Goal: Information Seeking & Learning: Learn about a topic

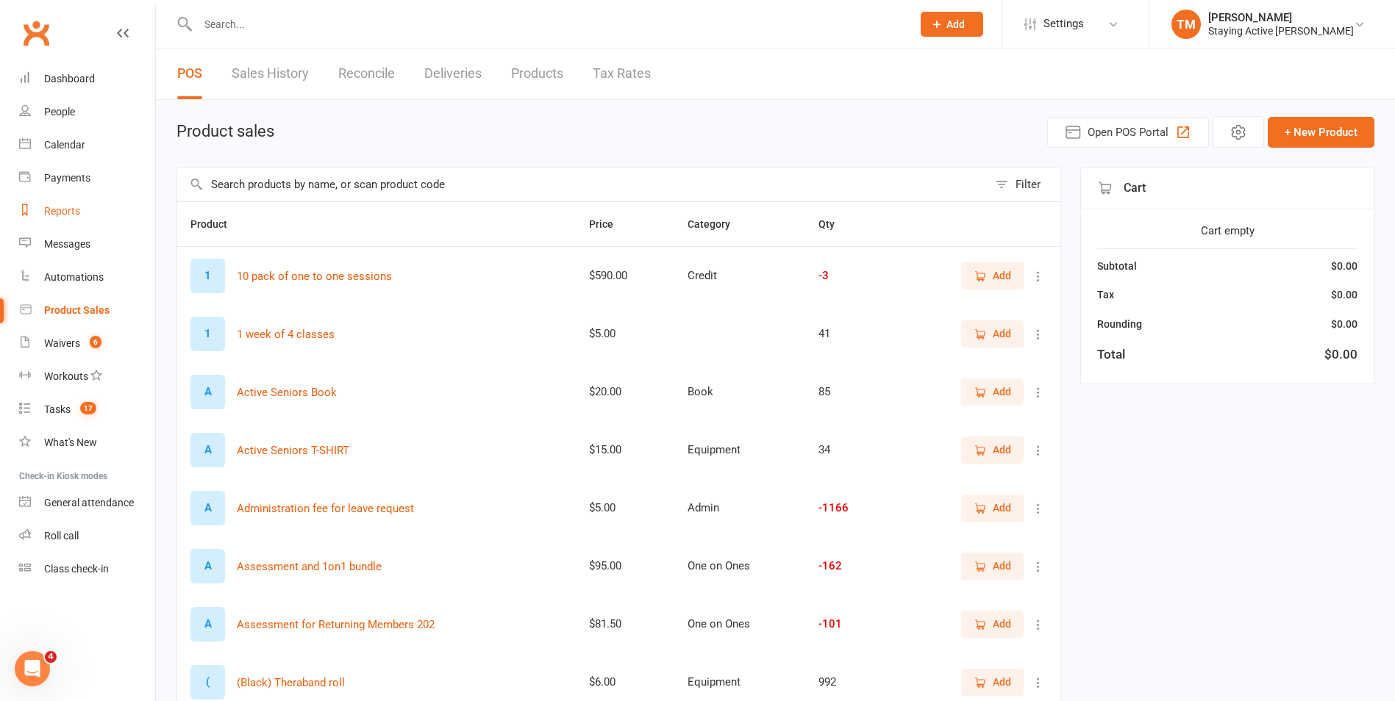
click at [79, 210] on div "Reports" at bounding box center [62, 211] width 36 height 12
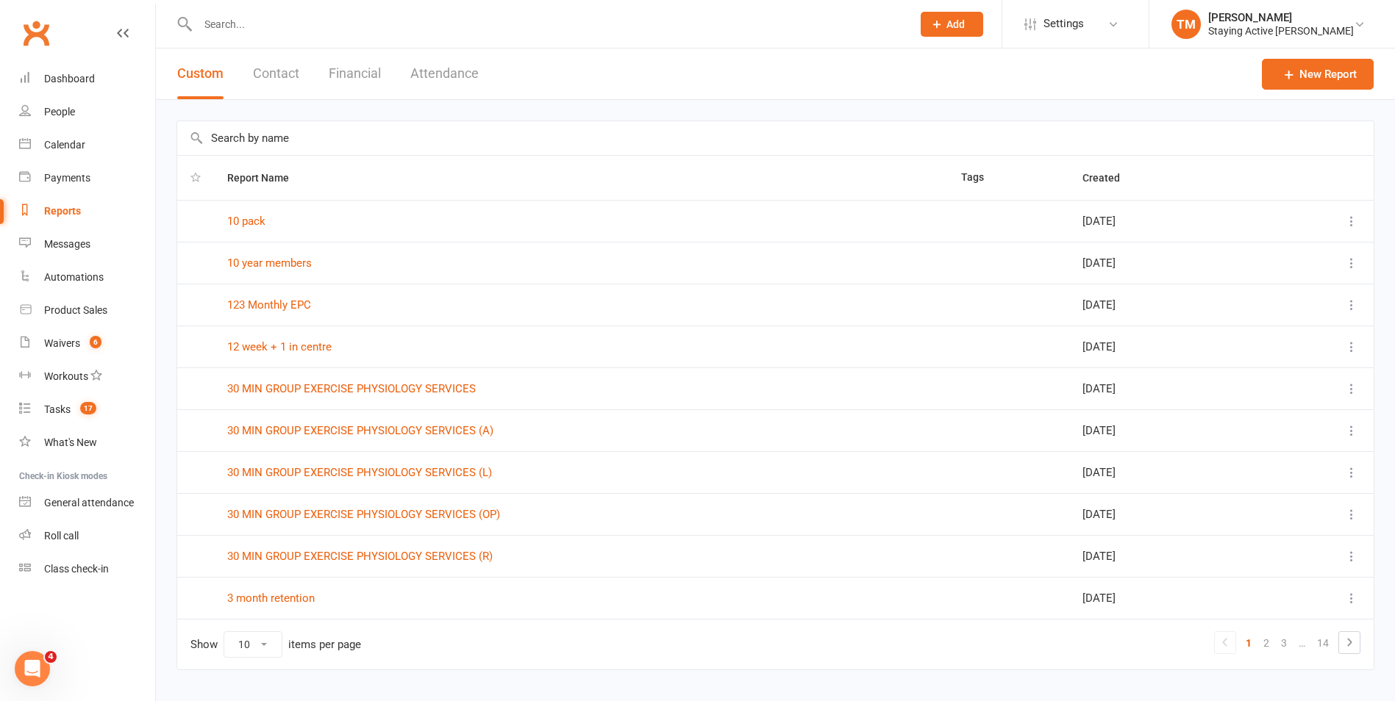
click at [280, 143] on input "text" at bounding box center [775, 138] width 1196 height 34
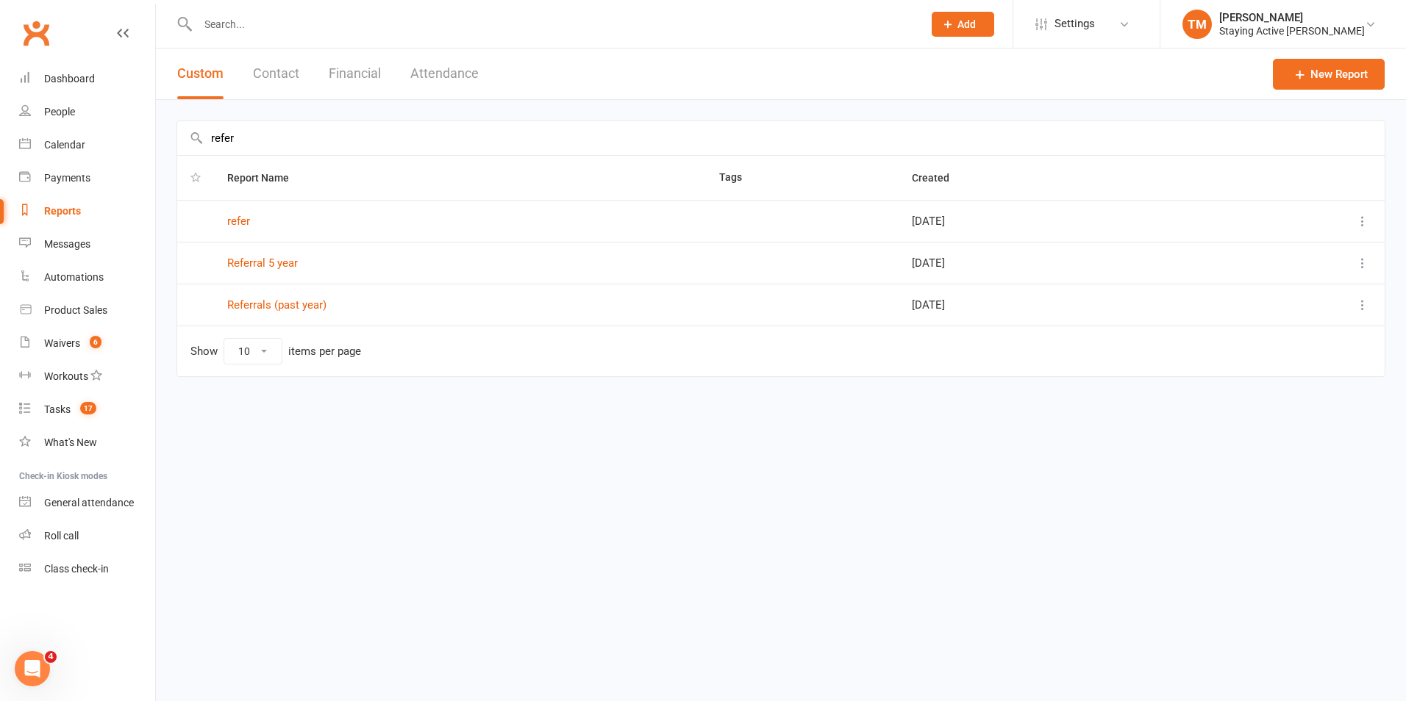
type input "refer"
click at [248, 303] on link "Referrals (past year)" at bounding box center [276, 304] width 99 height 13
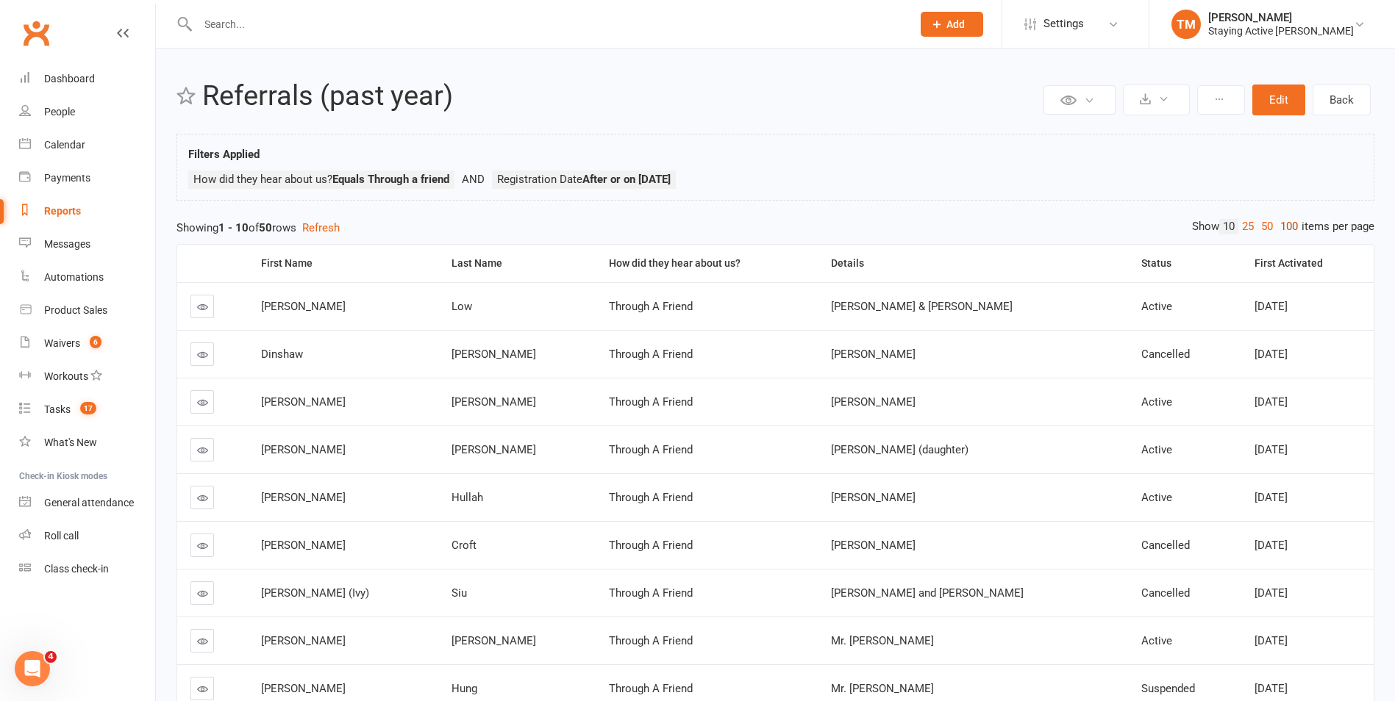
click at [1287, 226] on link "100" at bounding box center [1288, 226] width 25 height 15
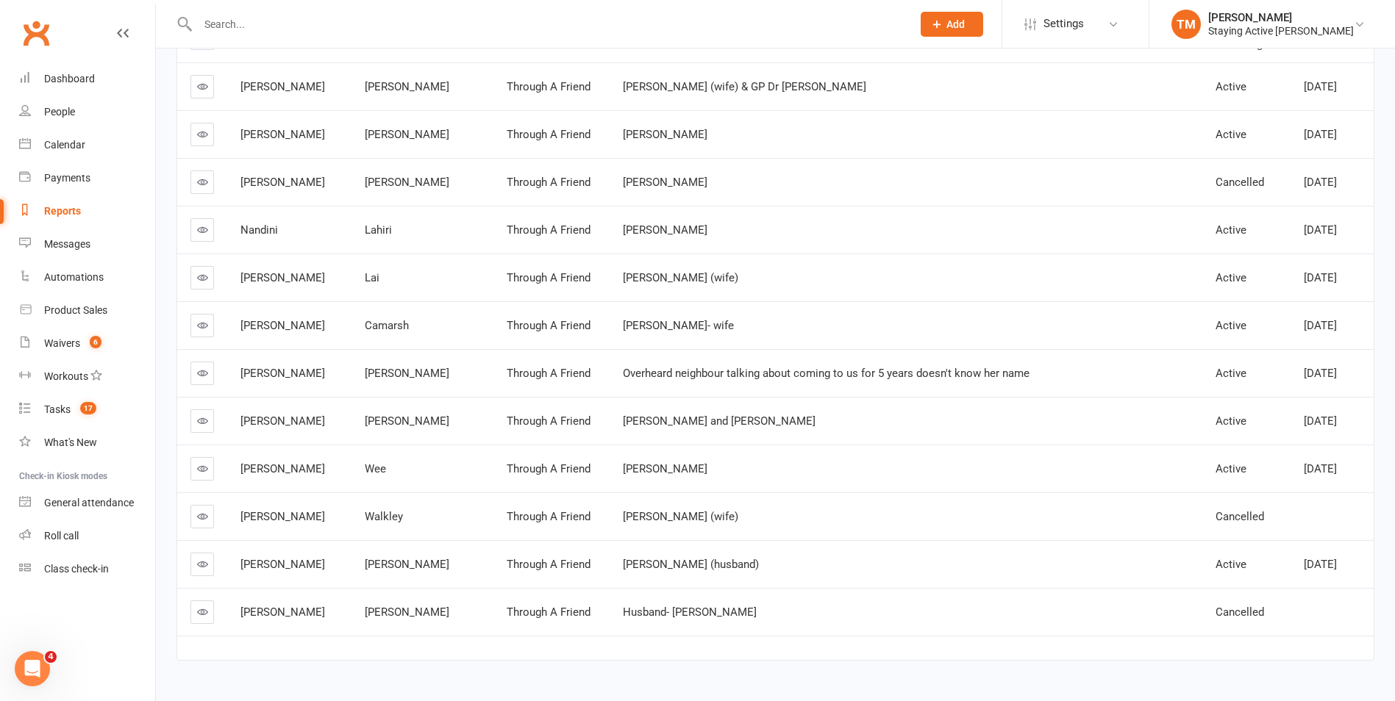
scroll to position [2102, 0]
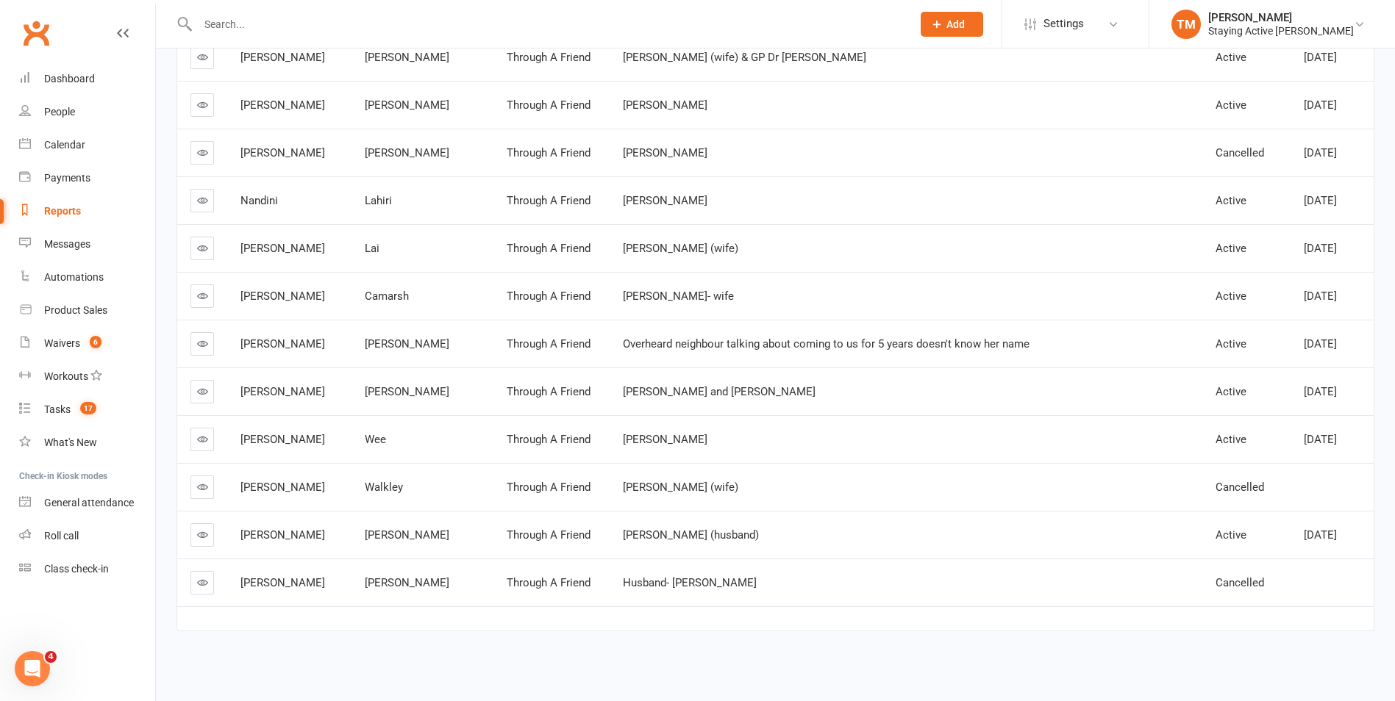
click at [212, 396] on link at bounding box center [202, 392] width 24 height 24
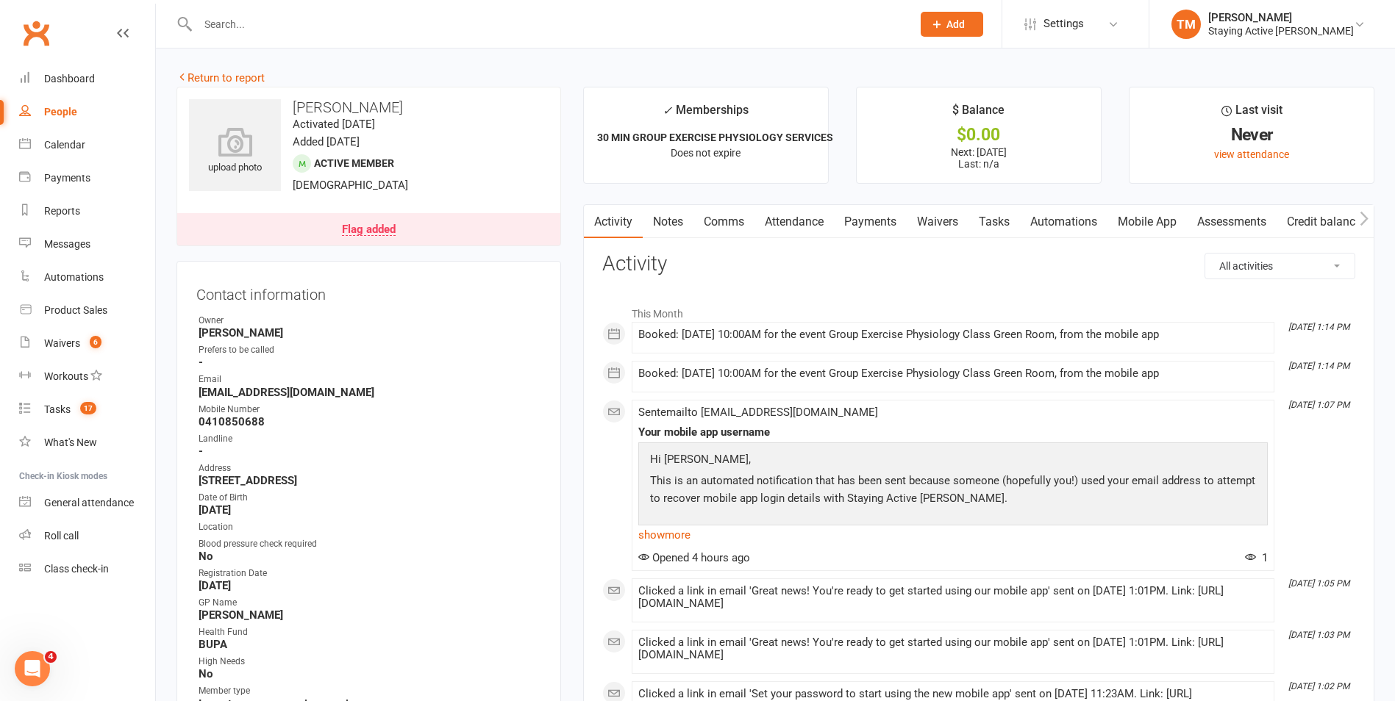
click at [1251, 222] on link "Assessments" at bounding box center [1232, 222] width 90 height 34
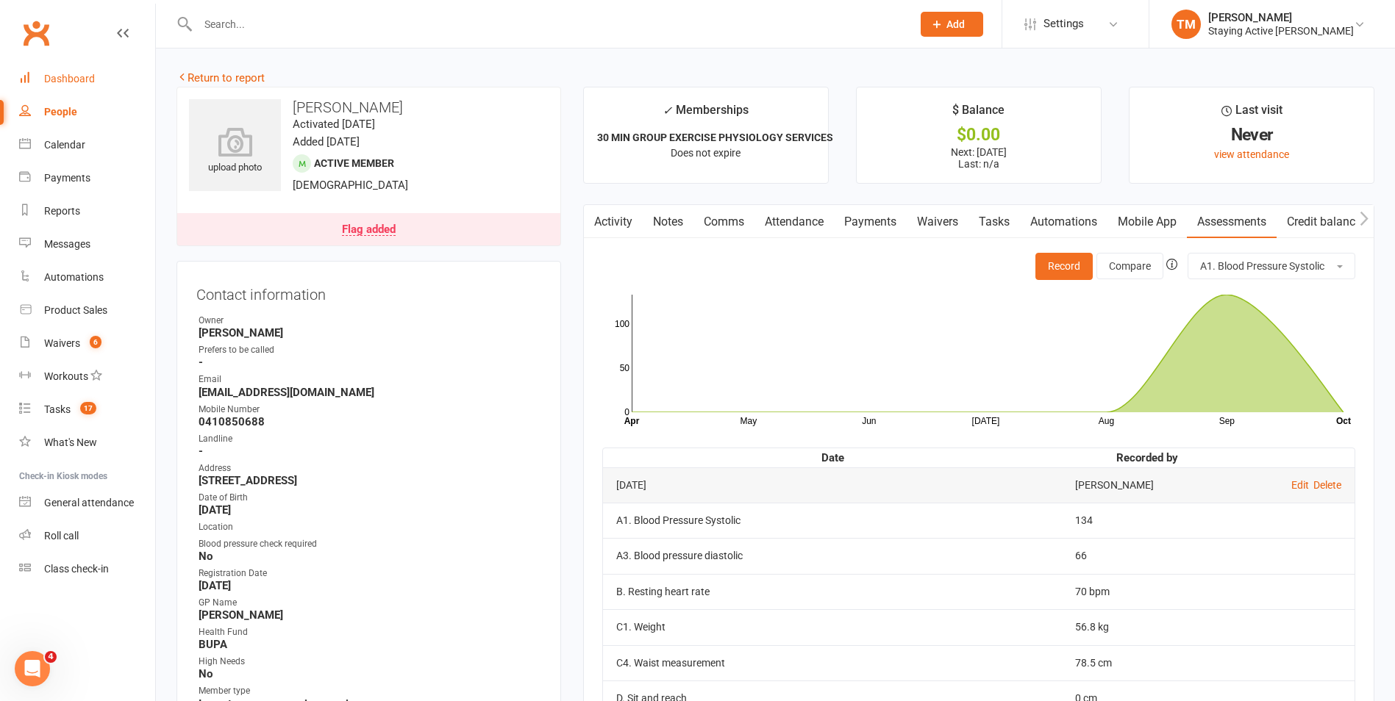
click at [51, 74] on div "Dashboard" at bounding box center [69, 79] width 51 height 12
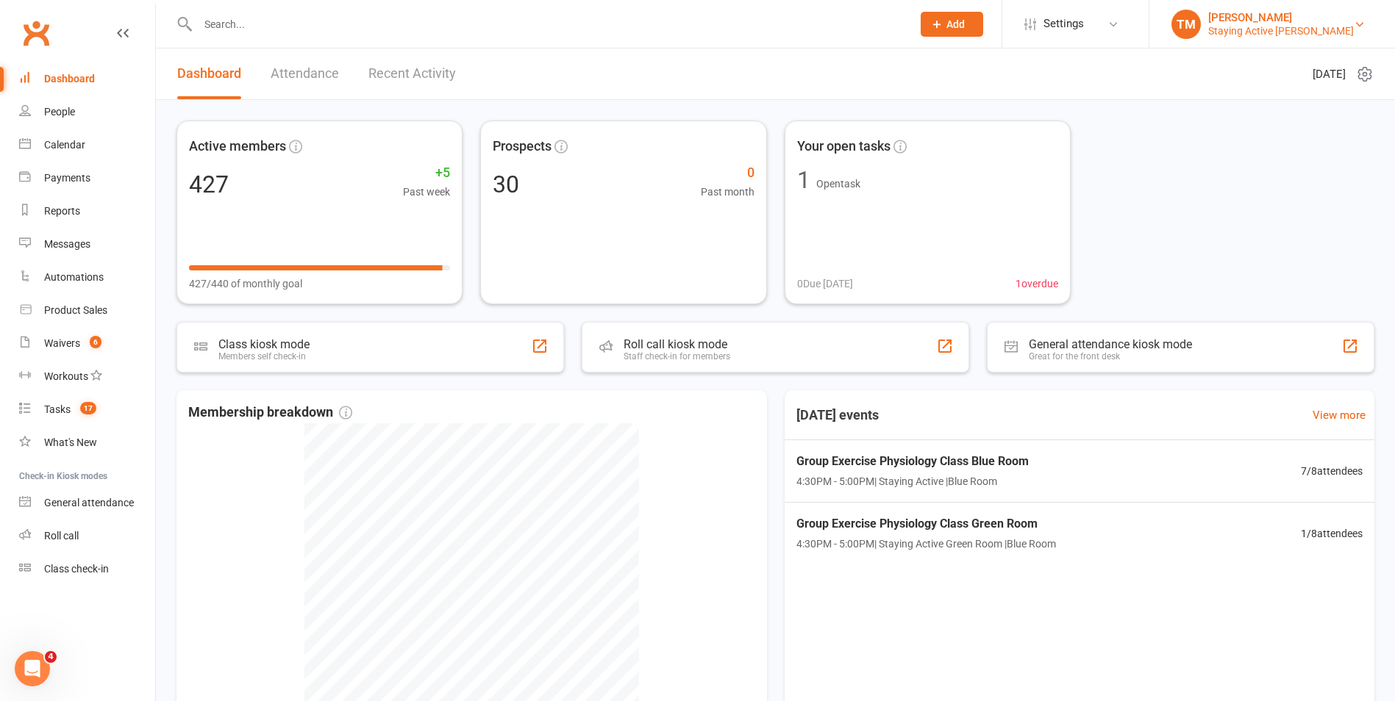
click at [1242, 27] on div "Staying Active [PERSON_NAME]" at bounding box center [1281, 30] width 146 height 13
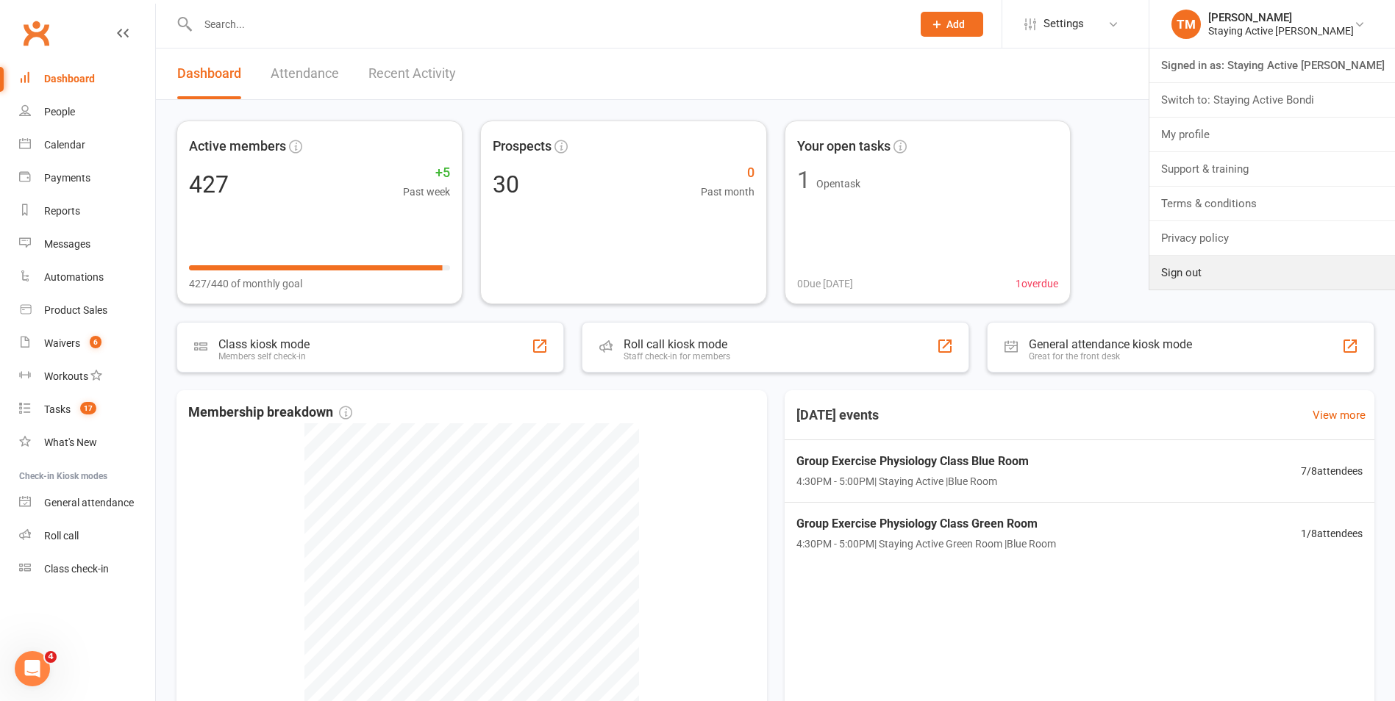
drag, startPoint x: 1268, startPoint y: 270, endPoint x: 1204, endPoint y: 231, distance: 74.9
click at [1268, 270] on link "Sign out" at bounding box center [1272, 273] width 246 height 34
